Goal: Task Accomplishment & Management: Manage account settings

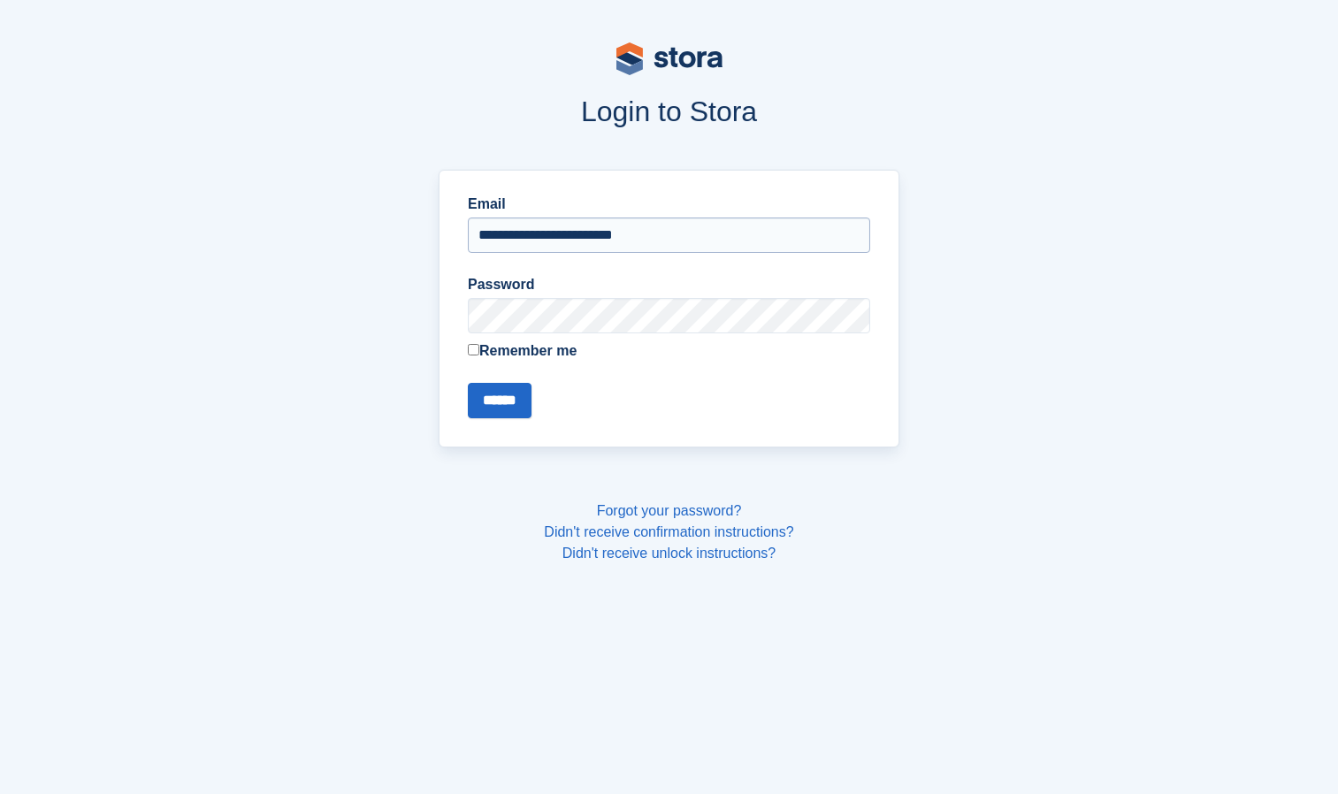
click at [684, 235] on input "**********" at bounding box center [669, 234] width 402 height 35
type input "**********"
click at [468, 383] on input "******" at bounding box center [500, 400] width 64 height 35
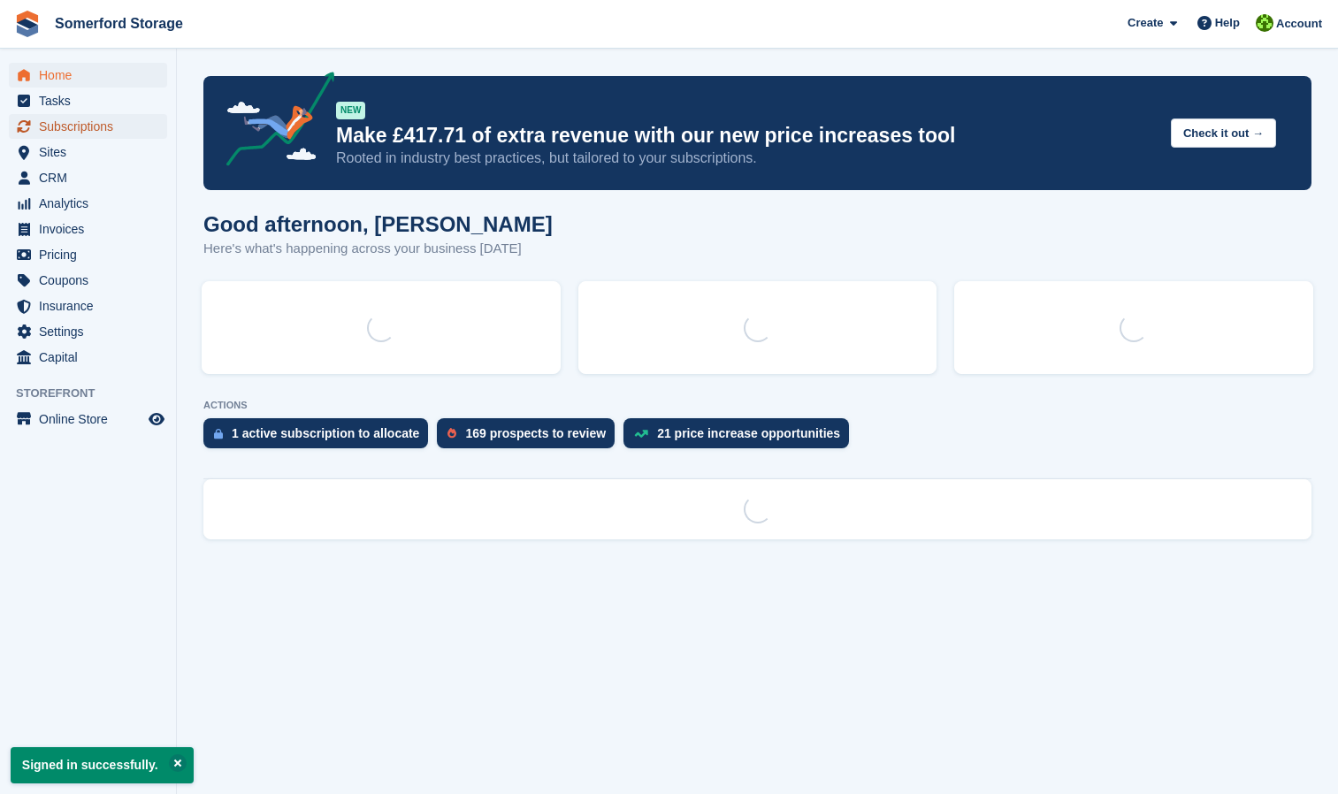
click at [82, 130] on span "Subscriptions" at bounding box center [92, 126] width 106 height 25
